Goal: Task Accomplishment & Management: Manage account settings

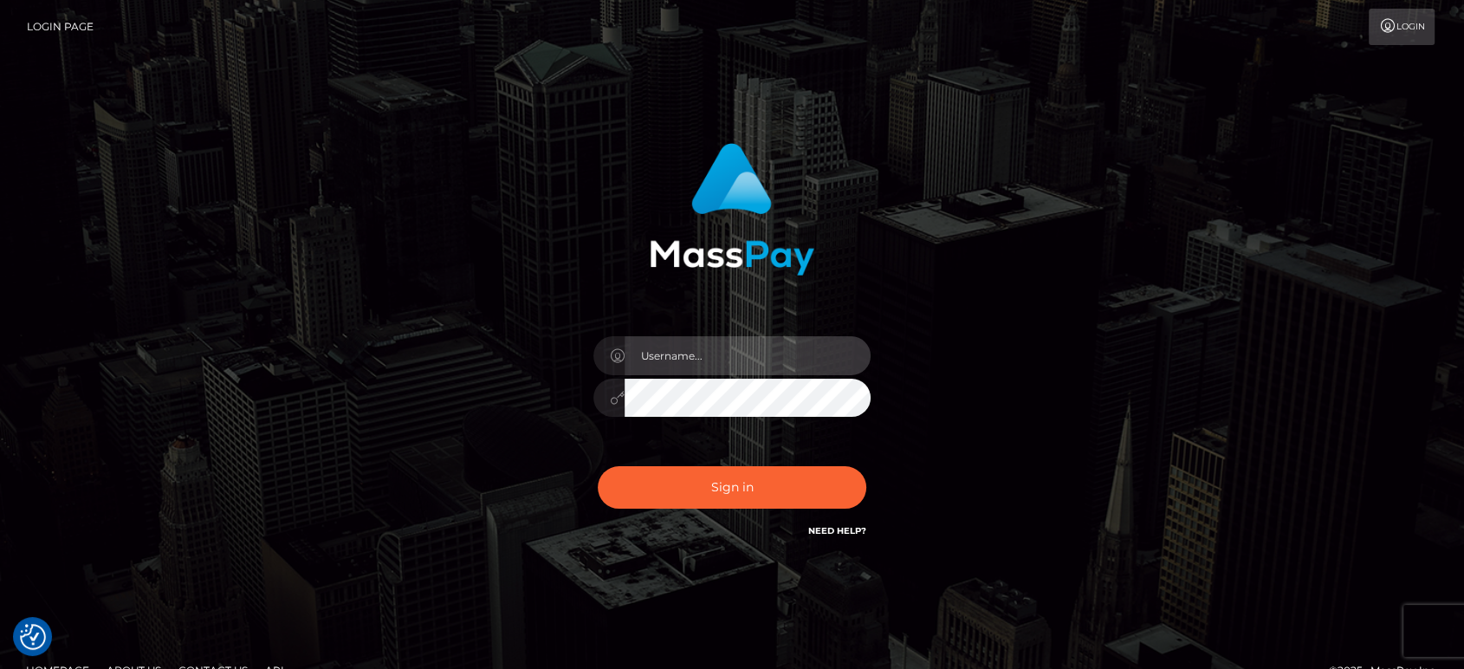
click at [800, 343] on input "text" at bounding box center [747, 355] width 246 height 39
type input "Ivan.B2"
click at [598, 466] on button "Sign in" at bounding box center [732, 487] width 268 height 42
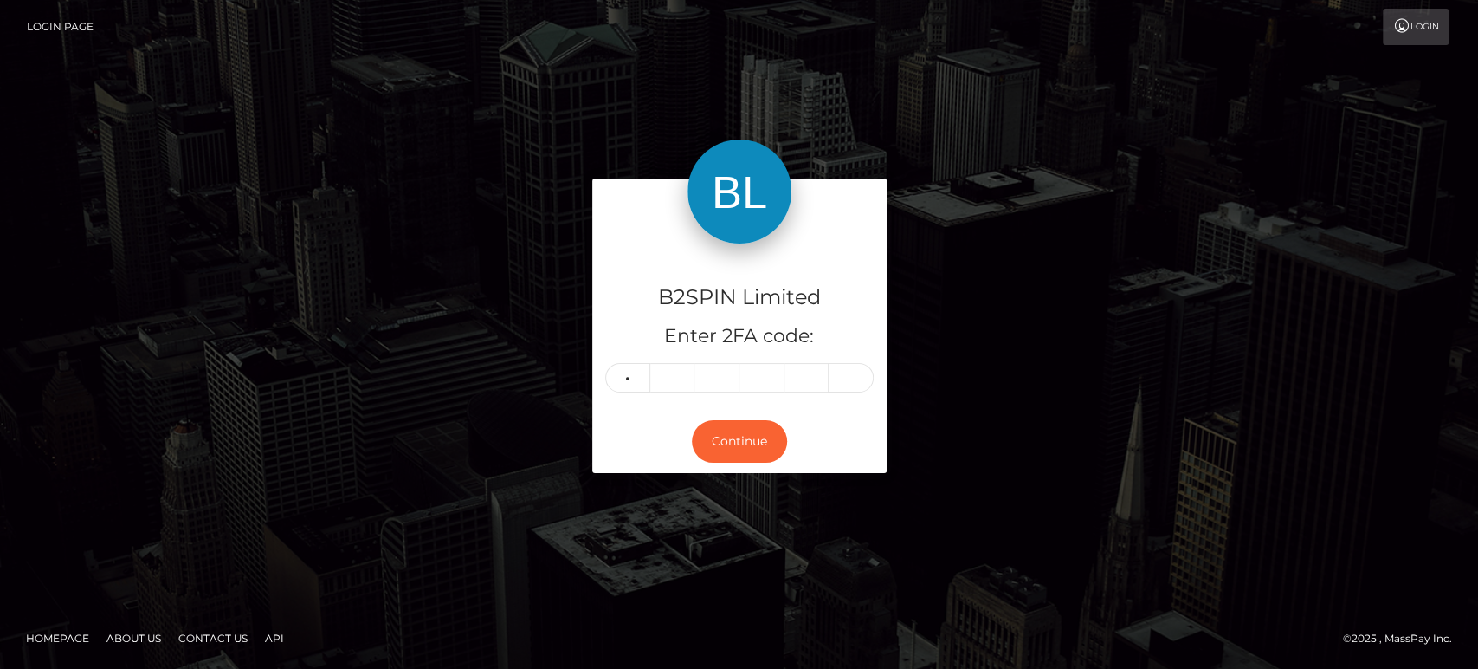
type input "0"
type input "8"
type input "1"
type input "7"
type input "9"
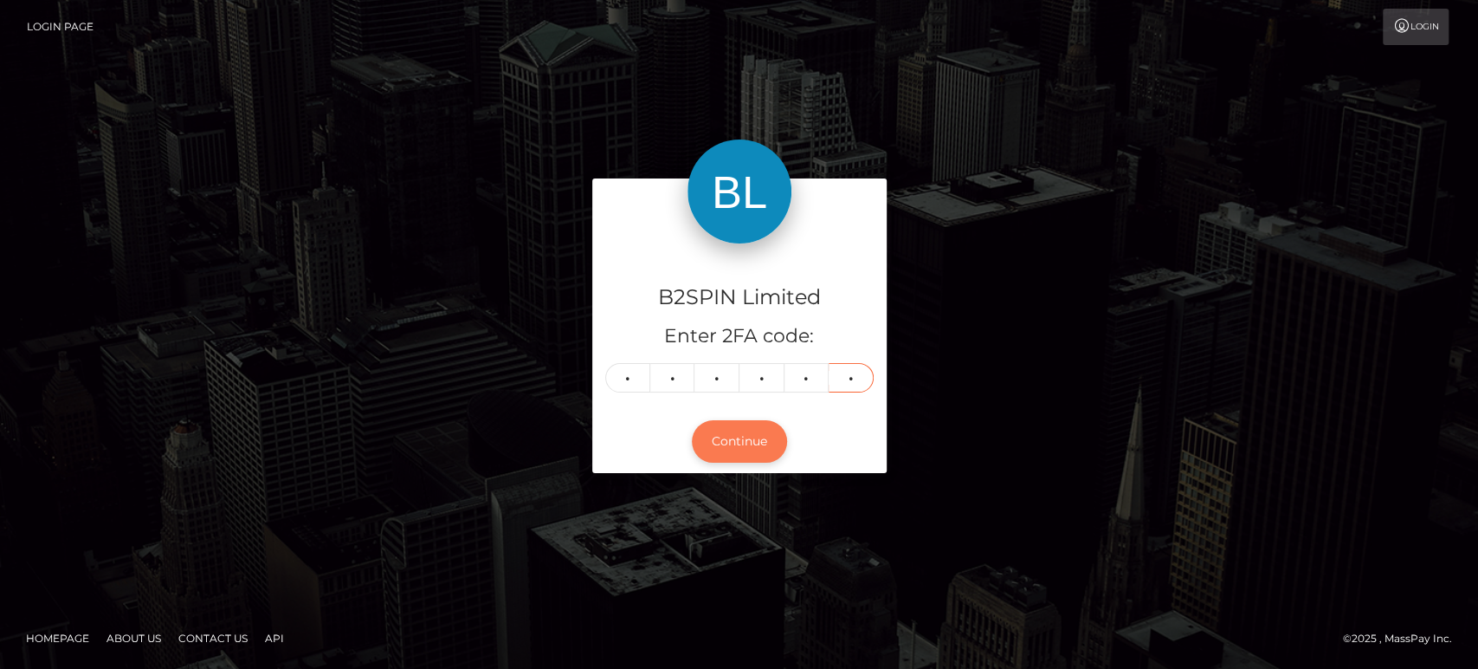
type input "1"
click at [765, 433] on button "Continue" at bounding box center [739, 441] width 95 height 42
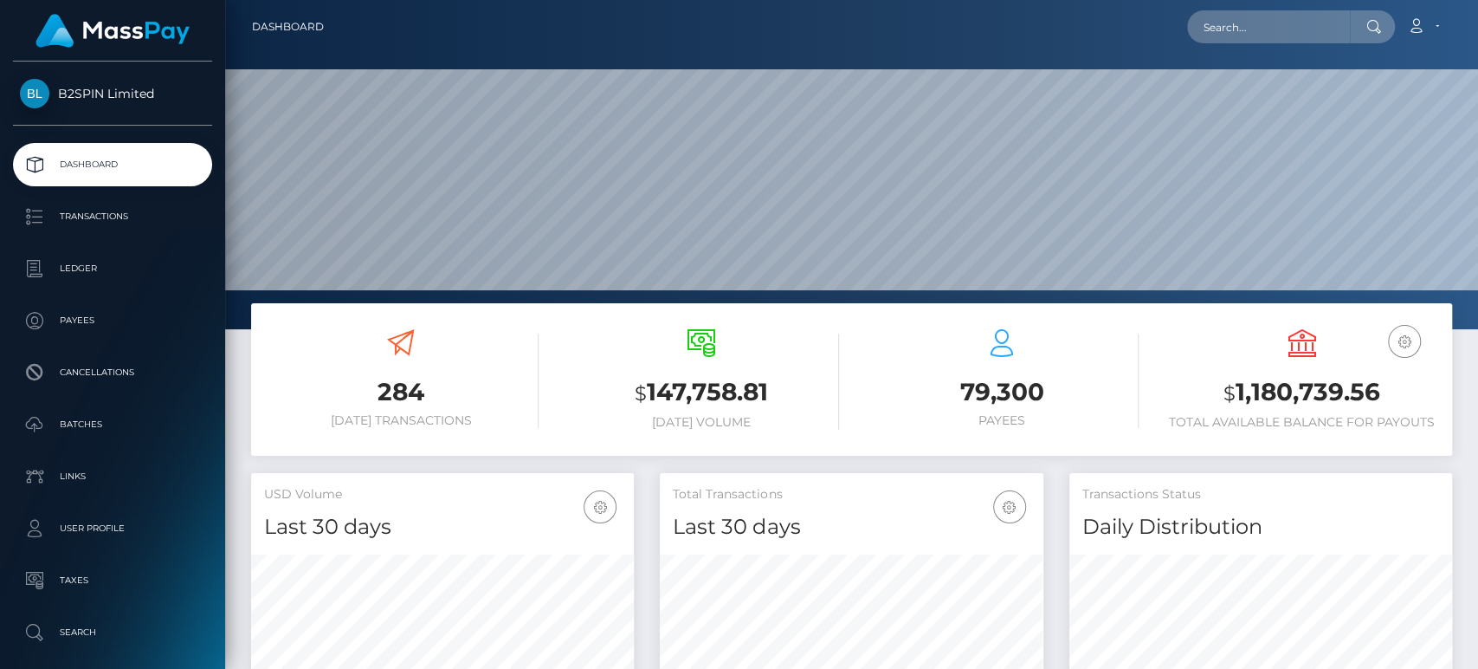
scroll to position [306, 383]
drag, startPoint x: 1321, startPoint y: 408, endPoint x: 1316, endPoint y: 398, distance: 10.5
click at [1321, 407] on h3 "$ 1,180,739.56" at bounding box center [1302, 393] width 275 height 36
click at [1315, 395] on h3 "$ 1,180,739.56" at bounding box center [1302, 393] width 275 height 36
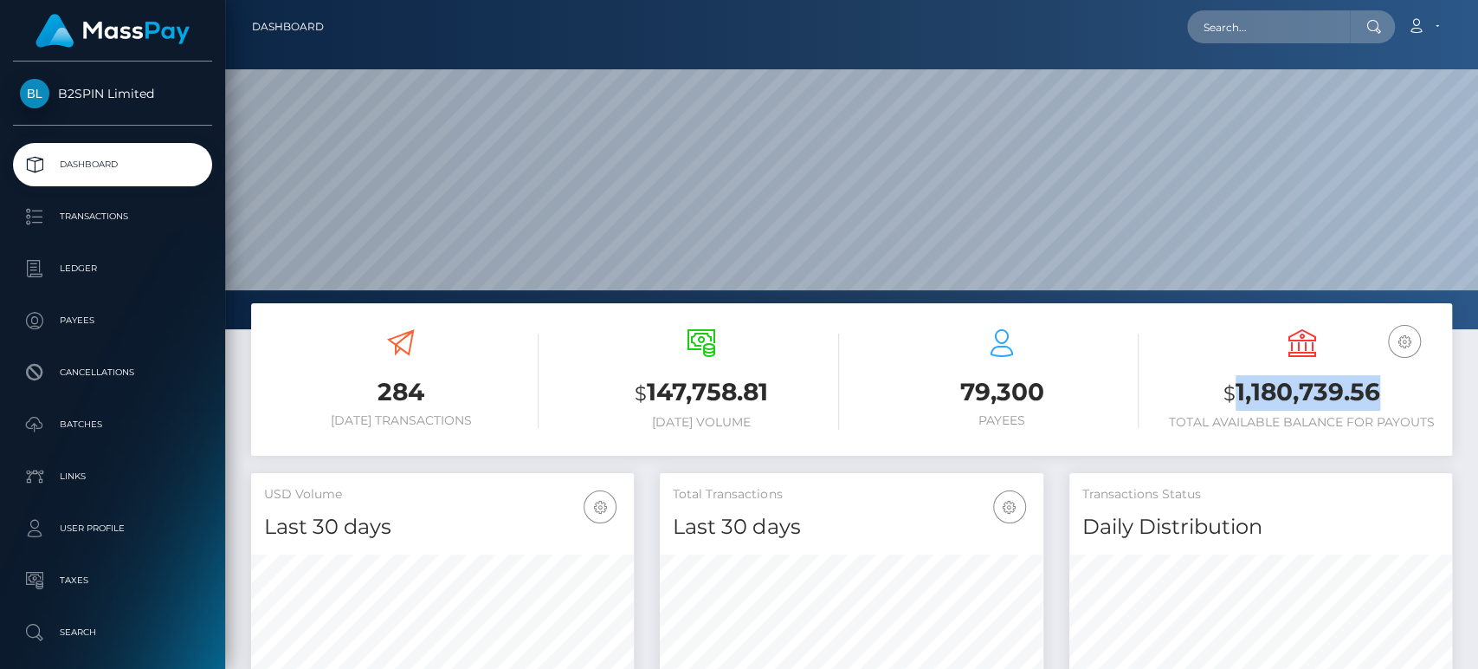
copy h3 "1,180,739.56"
